Goal: Transaction & Acquisition: Purchase product/service

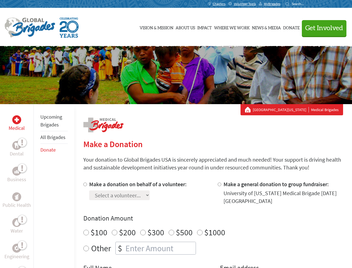
click at [308, 4] on div "Search for:" at bounding box center [296, 4] width 22 height 4
click at [322, 28] on span "Get Involved" at bounding box center [324, 28] width 38 height 7
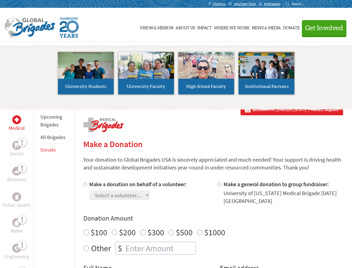
click at [176, 75] on li "High School Faculty" at bounding box center [206, 72] width 60 height 51
click at [37, 186] on div "Upcoming Brigades All Brigades Donate" at bounding box center [53, 238] width 41 height 268
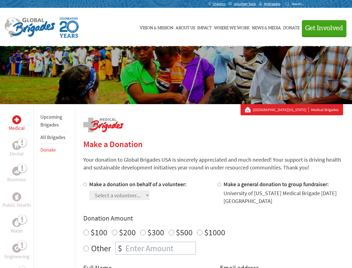
click at [213, 224] on div "Donation Amount $100 $200 $300 $500 $1000 Other $" at bounding box center [213, 233] width 260 height 41
click at [84, 184] on input "Make a donation on behalf of a volunteer:" at bounding box center [85, 184] width 4 height 4
radio input "true"
click at [219, 184] on input "Make a general donation to group fundraiser:" at bounding box center [220, 184] width 4 height 4
radio input "true"
